Goal: Task Accomplishment & Management: Manage account settings

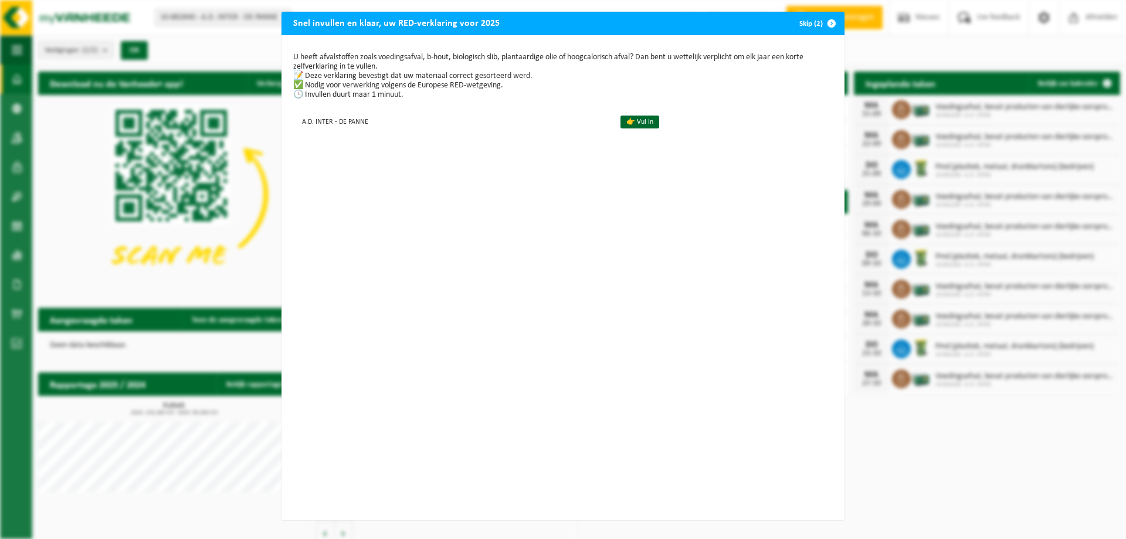
click at [805, 23] on button "Skip (2)" at bounding box center [816, 23] width 53 height 23
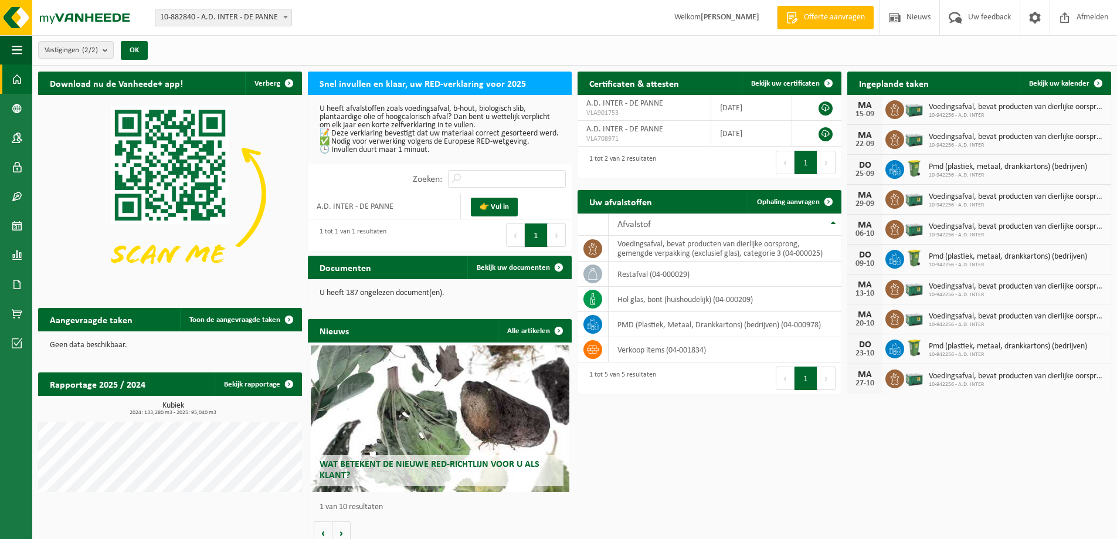
click at [913, 257] on img at bounding box center [914, 258] width 20 height 20
click at [1100, 83] on span at bounding box center [1098, 83] width 23 height 23
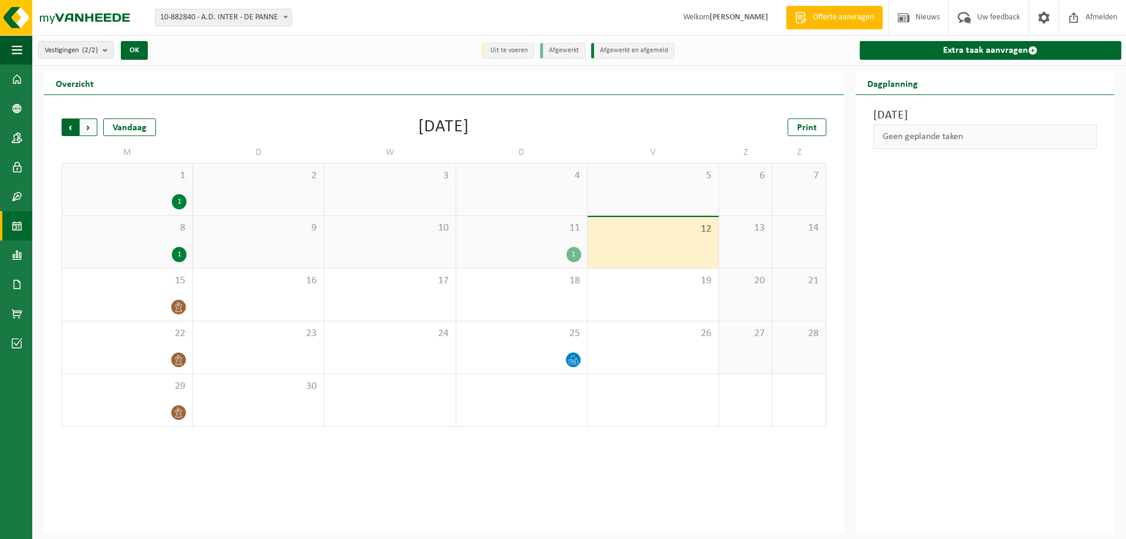
click at [88, 124] on span "Volgende" at bounding box center [89, 127] width 18 height 18
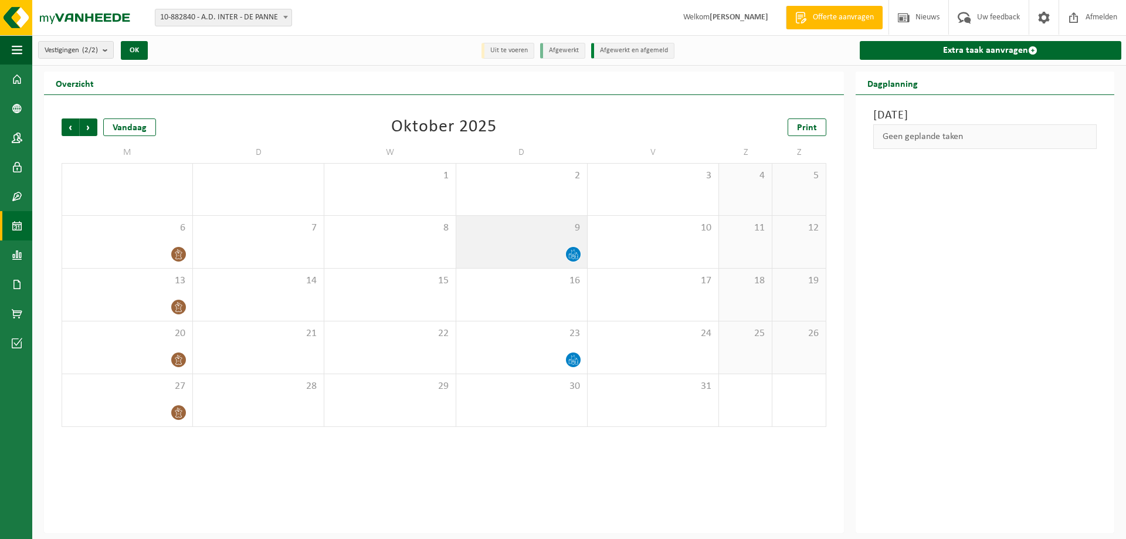
click at [572, 251] on icon at bounding box center [573, 254] width 10 height 10
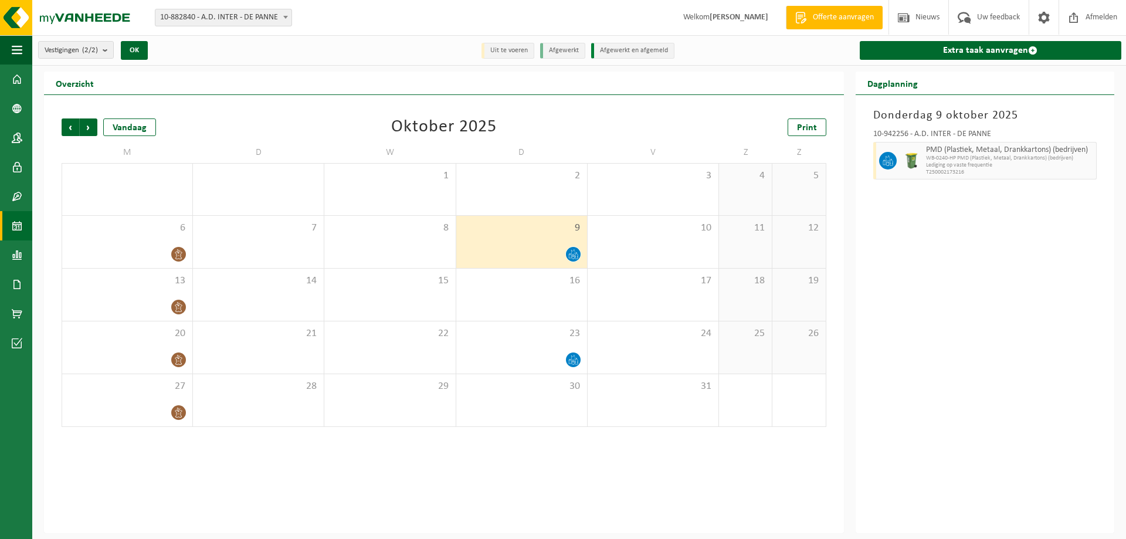
click at [572, 251] on icon at bounding box center [573, 254] width 10 height 10
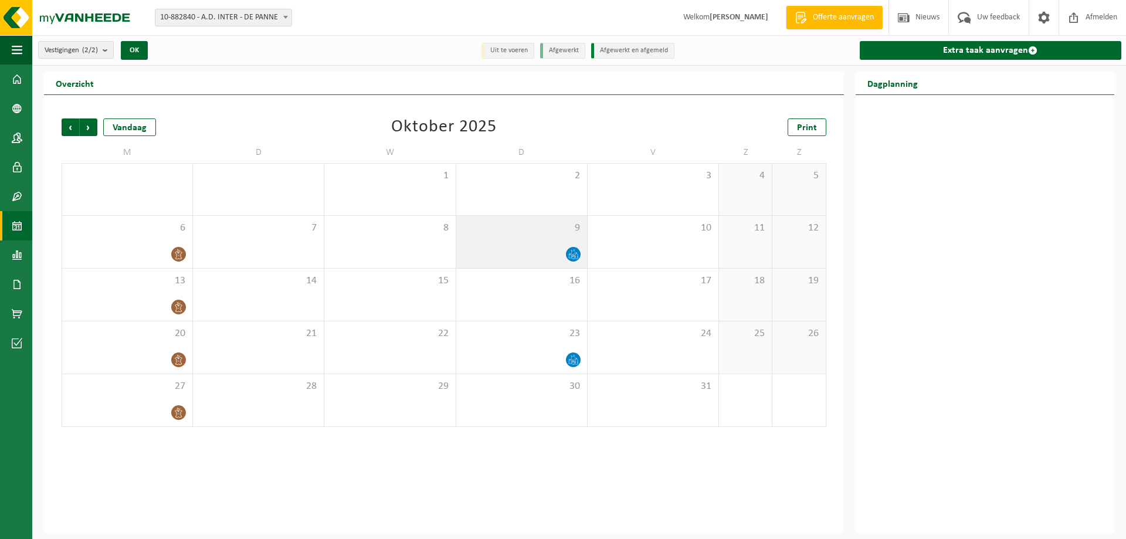
click at [550, 249] on div at bounding box center [521, 254] width 119 height 16
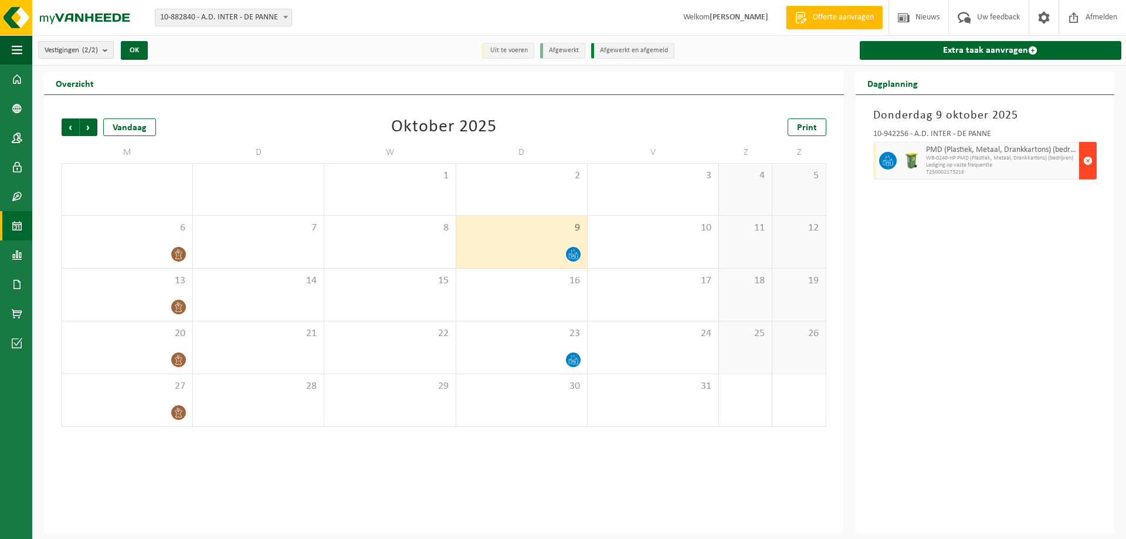
click at [1087, 158] on span "button" at bounding box center [1087, 160] width 9 height 23
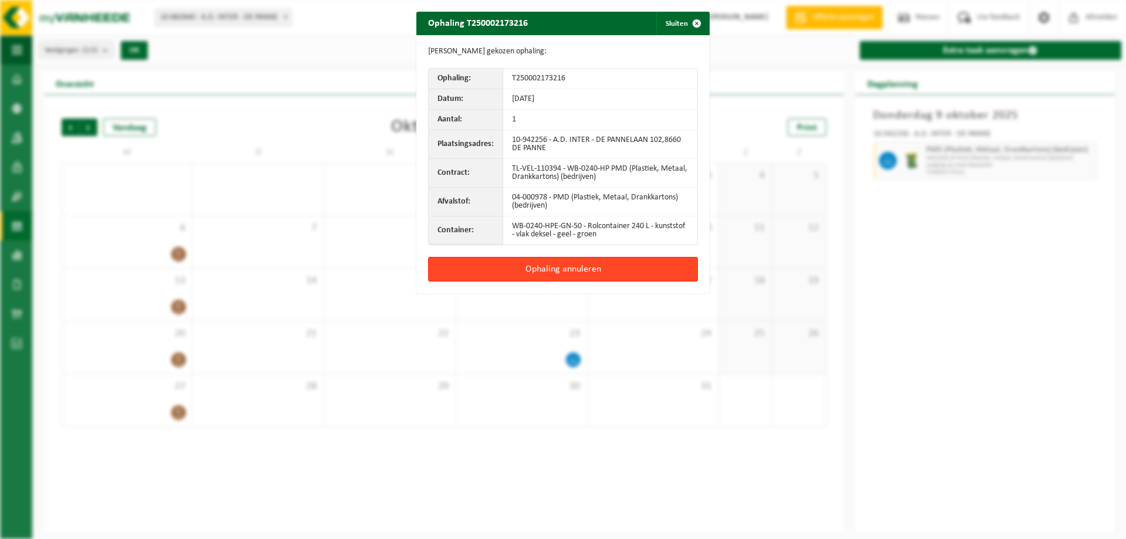
click at [547, 266] on button "Ophaling annuleren" at bounding box center [563, 269] width 270 height 25
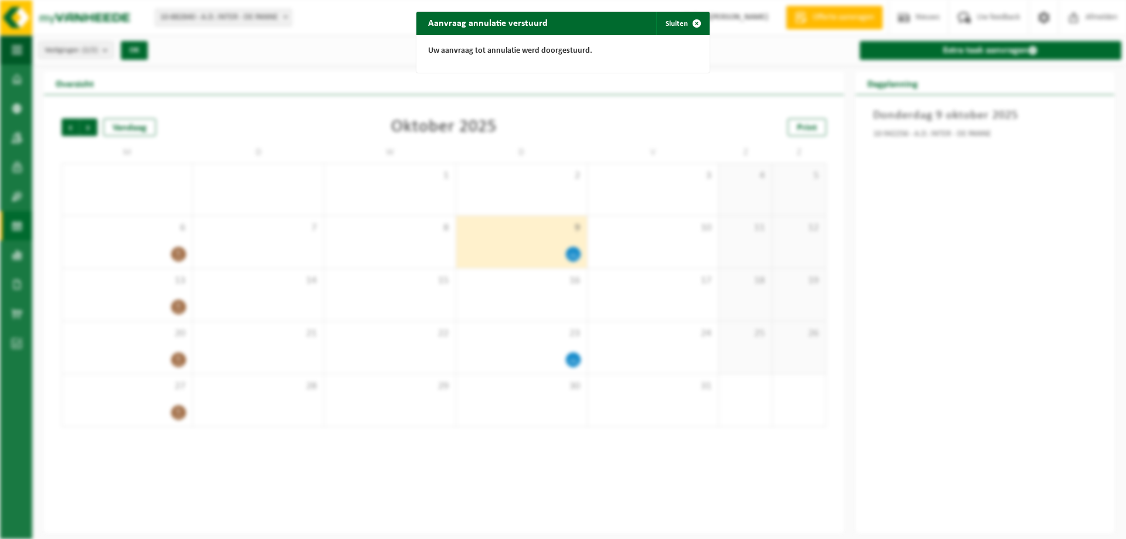
click at [546, 367] on div "Aanvraag annulatie verstuurd Sluiten Uw aanvraag tot annulatie werd doorgestuur…" at bounding box center [563, 269] width 1126 height 539
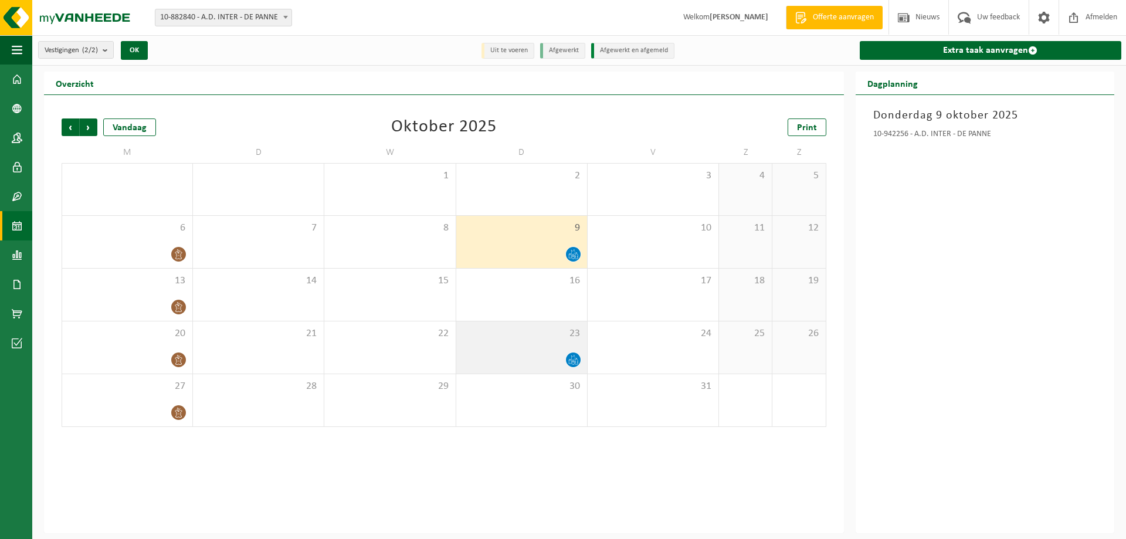
click at [557, 348] on div "23" at bounding box center [521, 347] width 131 height 52
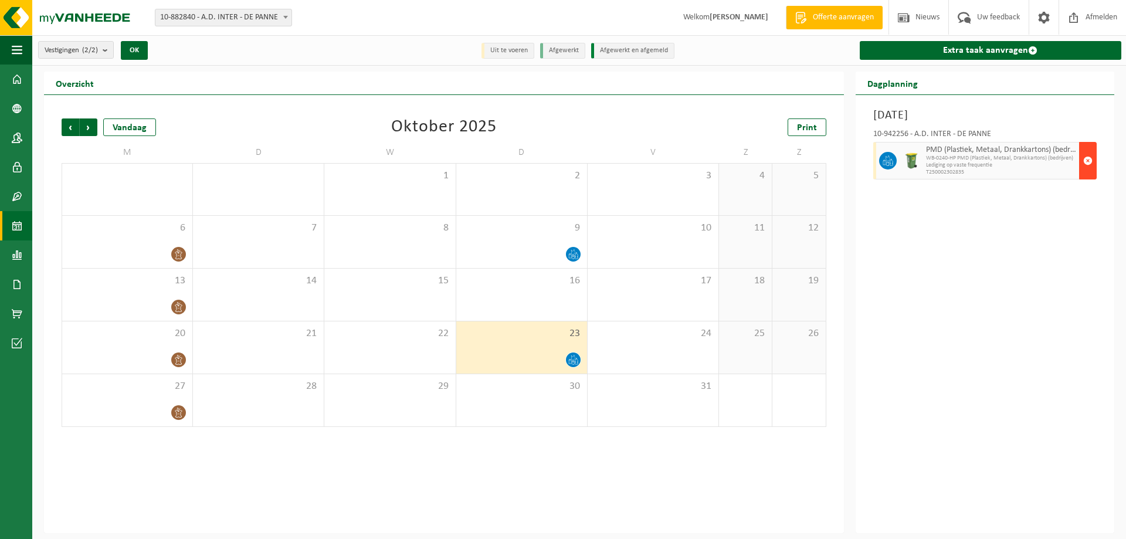
click at [1087, 162] on span "button" at bounding box center [1087, 160] width 9 height 23
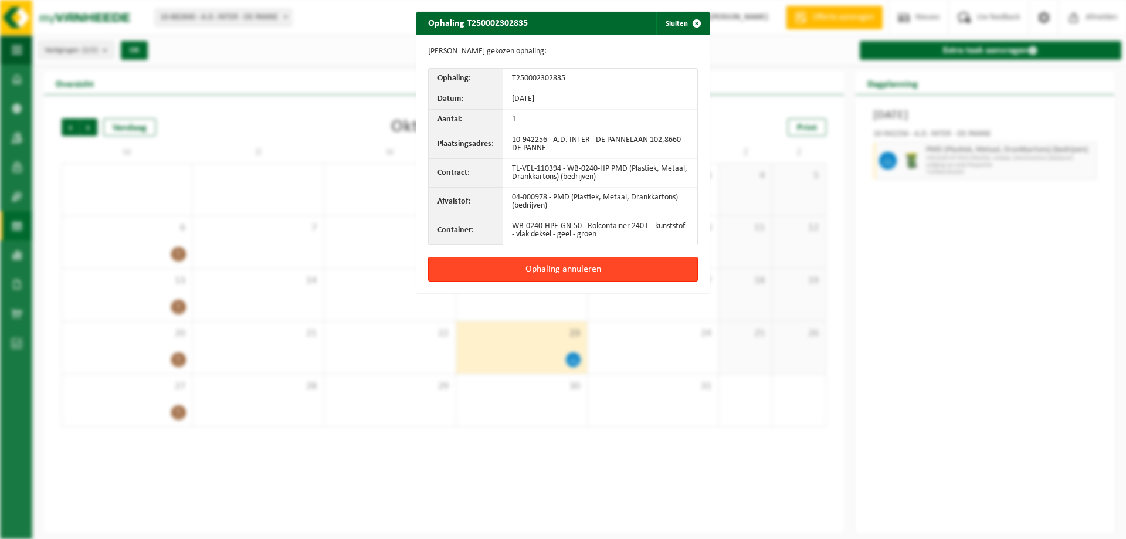
click at [572, 268] on button "Ophaling annuleren" at bounding box center [563, 269] width 270 height 25
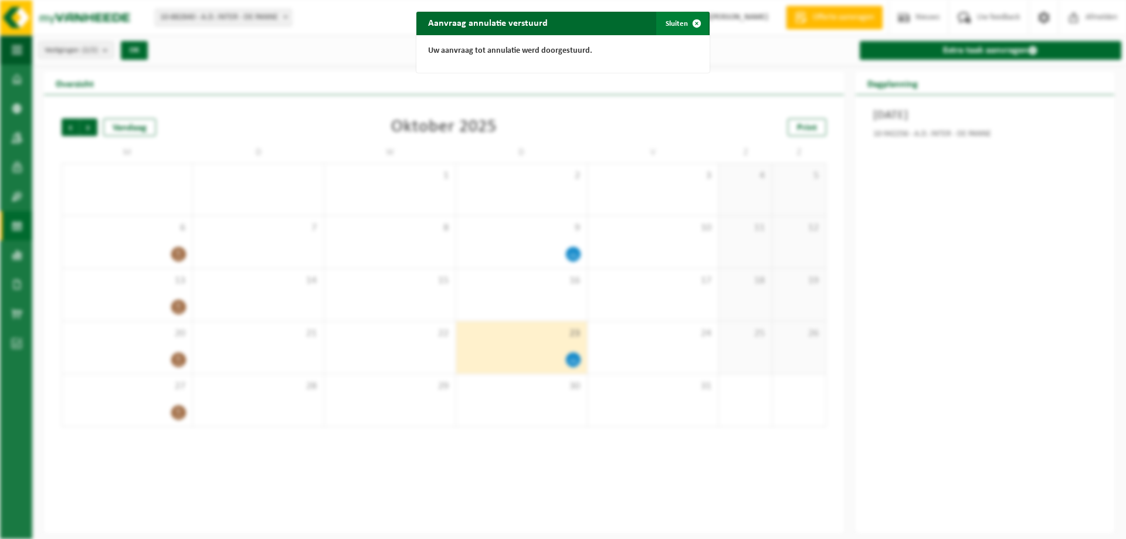
click at [690, 22] on span "button" at bounding box center [696, 23] width 23 height 23
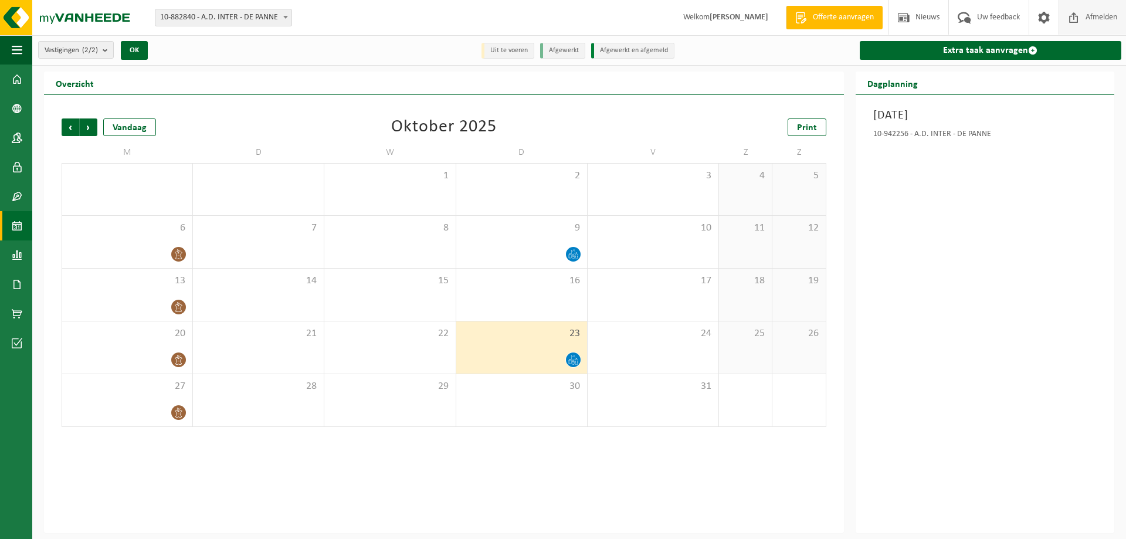
click at [1090, 19] on span "Afmelden" at bounding box center [1102, 17] width 38 height 35
